Goal: Task Accomplishment & Management: Use online tool/utility

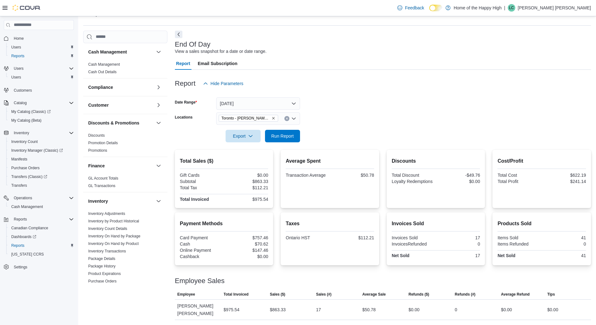
scroll to position [219, 0]
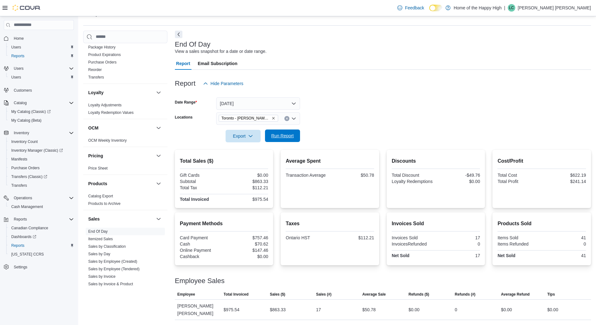
click at [289, 130] on span "Run Report" at bounding box center [283, 136] width 28 height 13
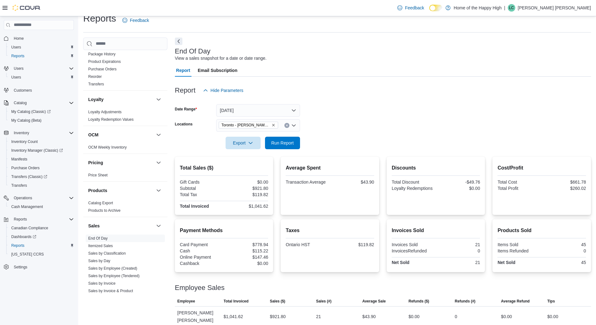
scroll to position [16, 0]
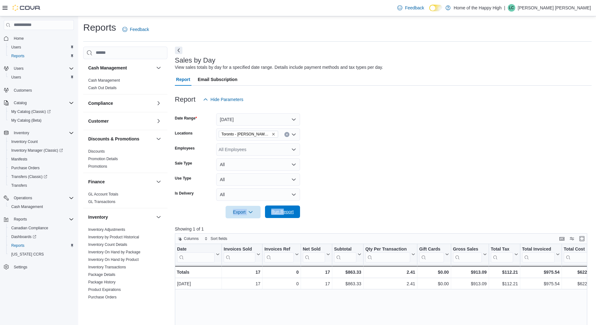
click at [294, 207] on span "Run Report" at bounding box center [283, 212] width 28 height 13
click at [574, 9] on p "[PERSON_NAME] [PERSON_NAME]" at bounding box center [554, 8] width 73 height 8
click at [559, 64] on button "Sign Out" at bounding box center [560, 62] width 58 height 10
